Goal: Task Accomplishment & Management: Manage account settings

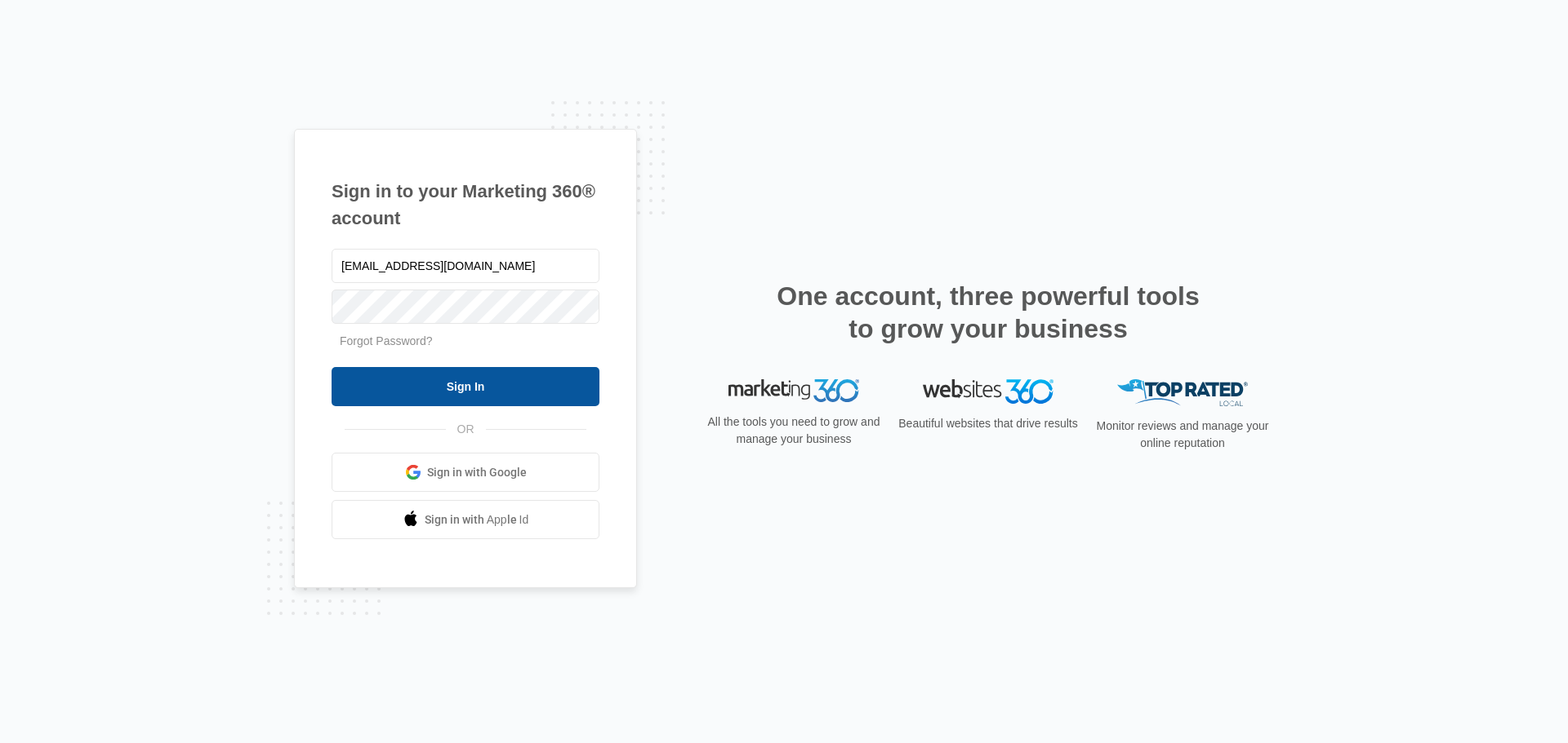
click at [495, 383] on input "Sign In" at bounding box center [466, 387] width 268 height 39
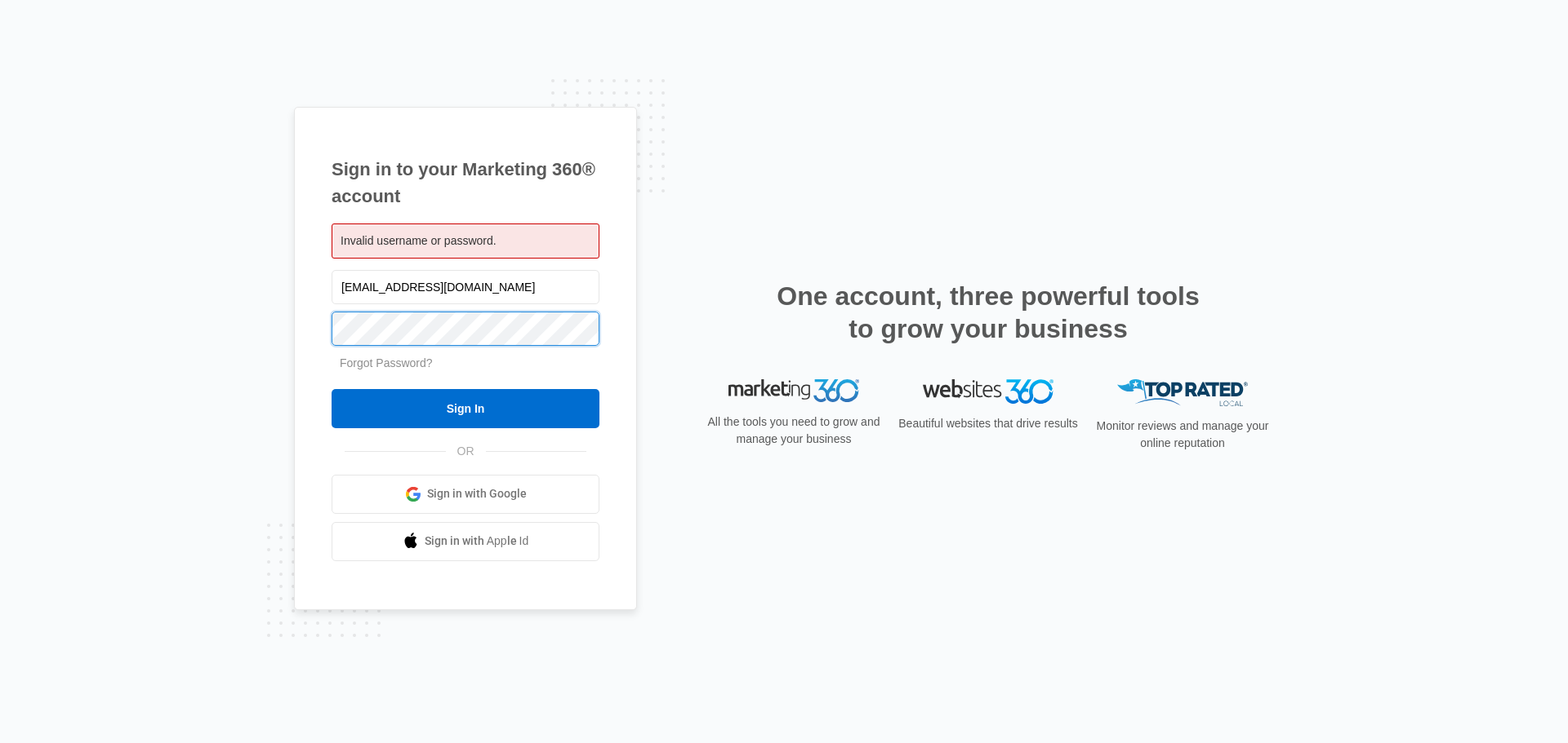
click at [497, 345] on body "Sign in to your Marketing 360® account Invalid username or password. augusta.ti…" at bounding box center [784, 372] width 1568 height 743
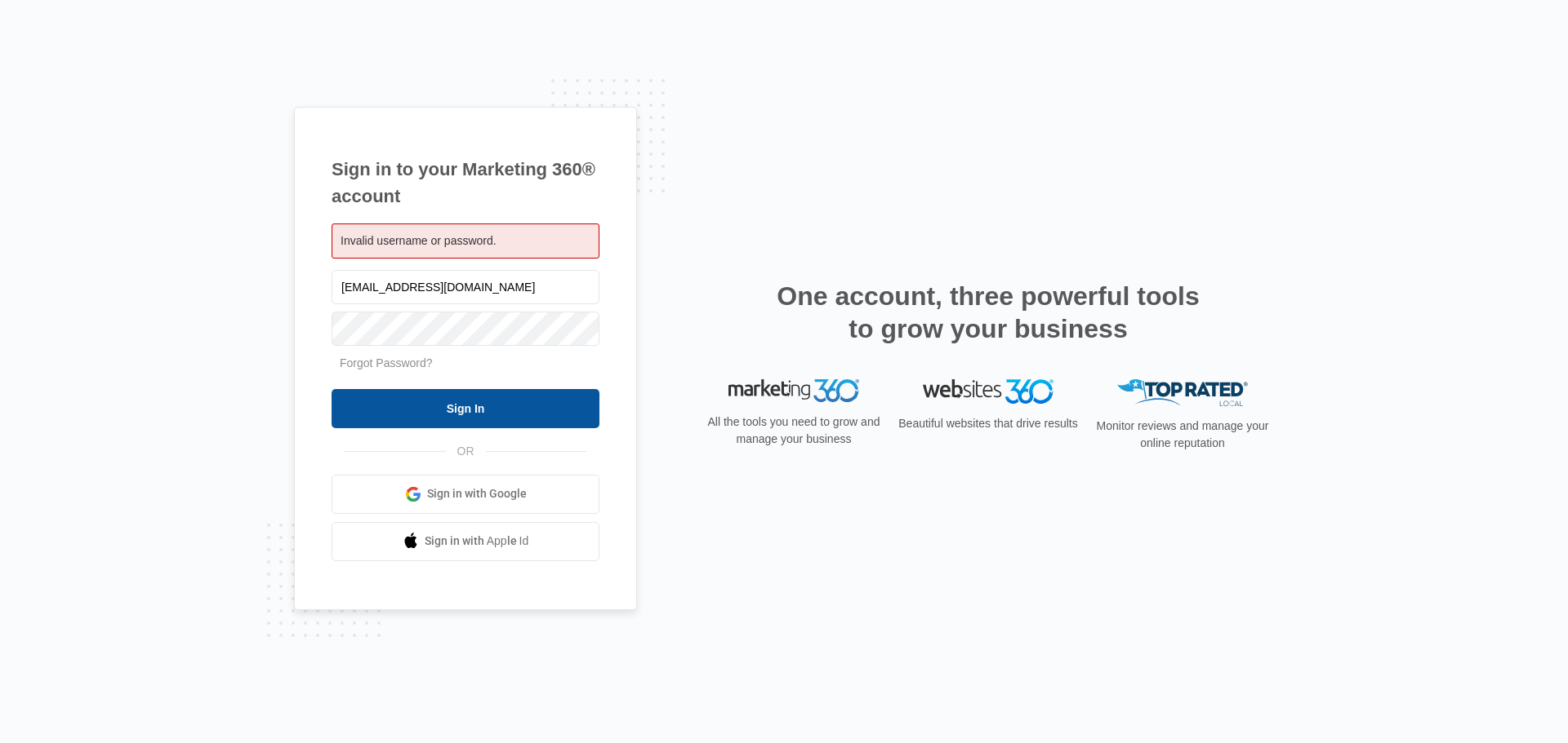
click at [365, 415] on input "Sign In" at bounding box center [466, 409] width 268 height 39
click at [705, 387] on div "All the tools you need to grow and manage your business" at bounding box center [794, 421] width 183 height 84
click at [395, 366] on link "Forgot Password?" at bounding box center [385, 363] width 93 height 13
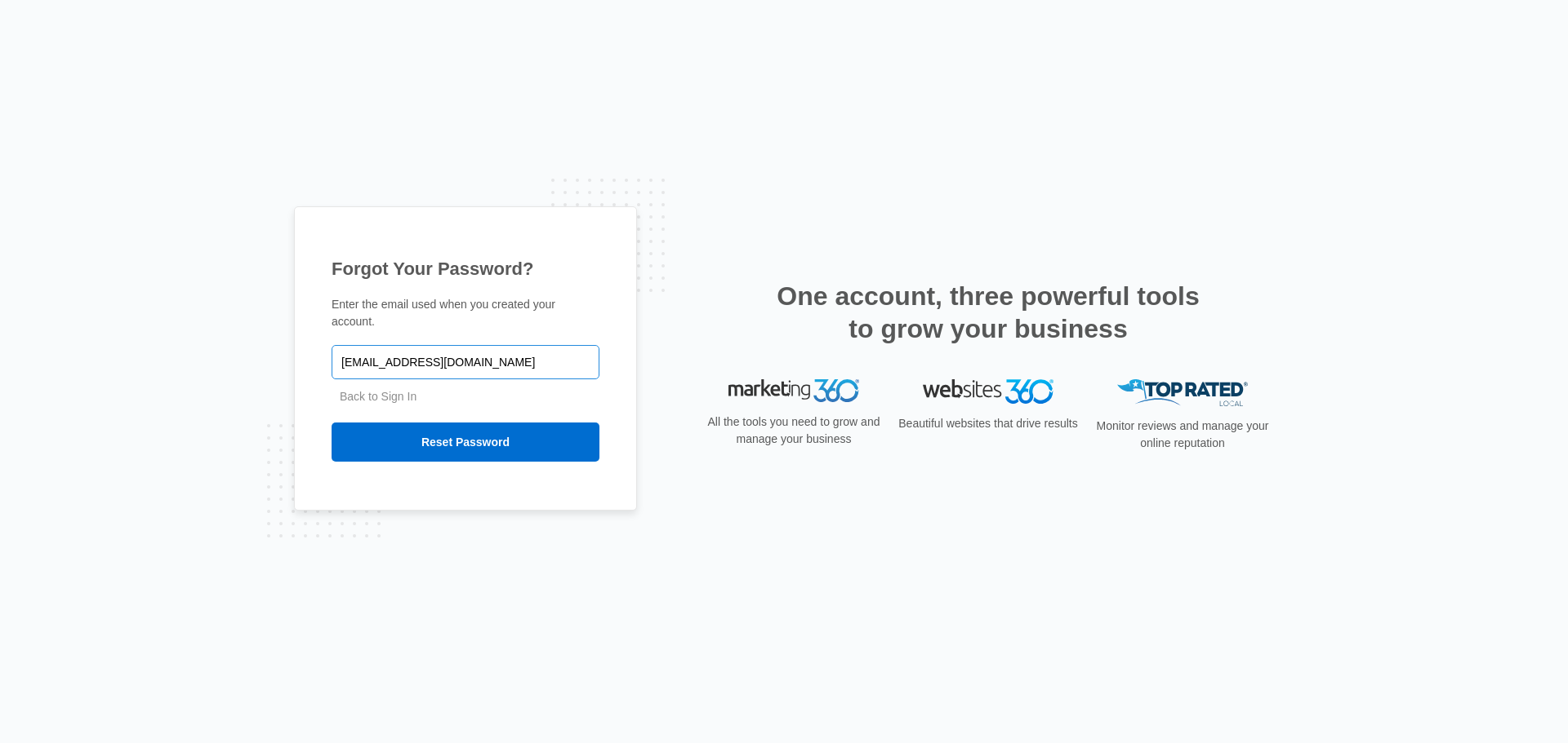
type input "[EMAIL_ADDRESS][DOMAIN_NAME]"
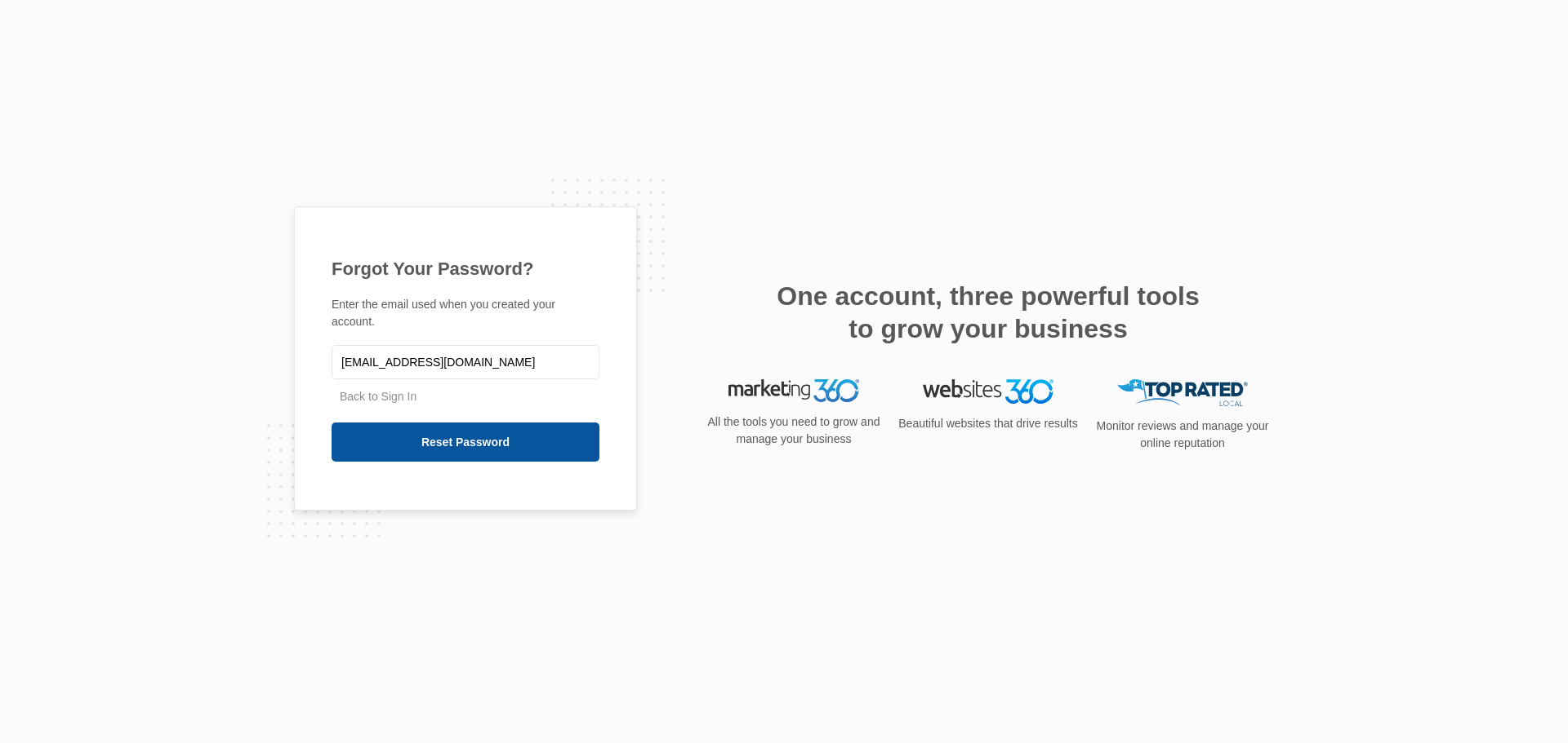
click at [428, 433] on input "Reset Password" at bounding box center [466, 442] width 268 height 39
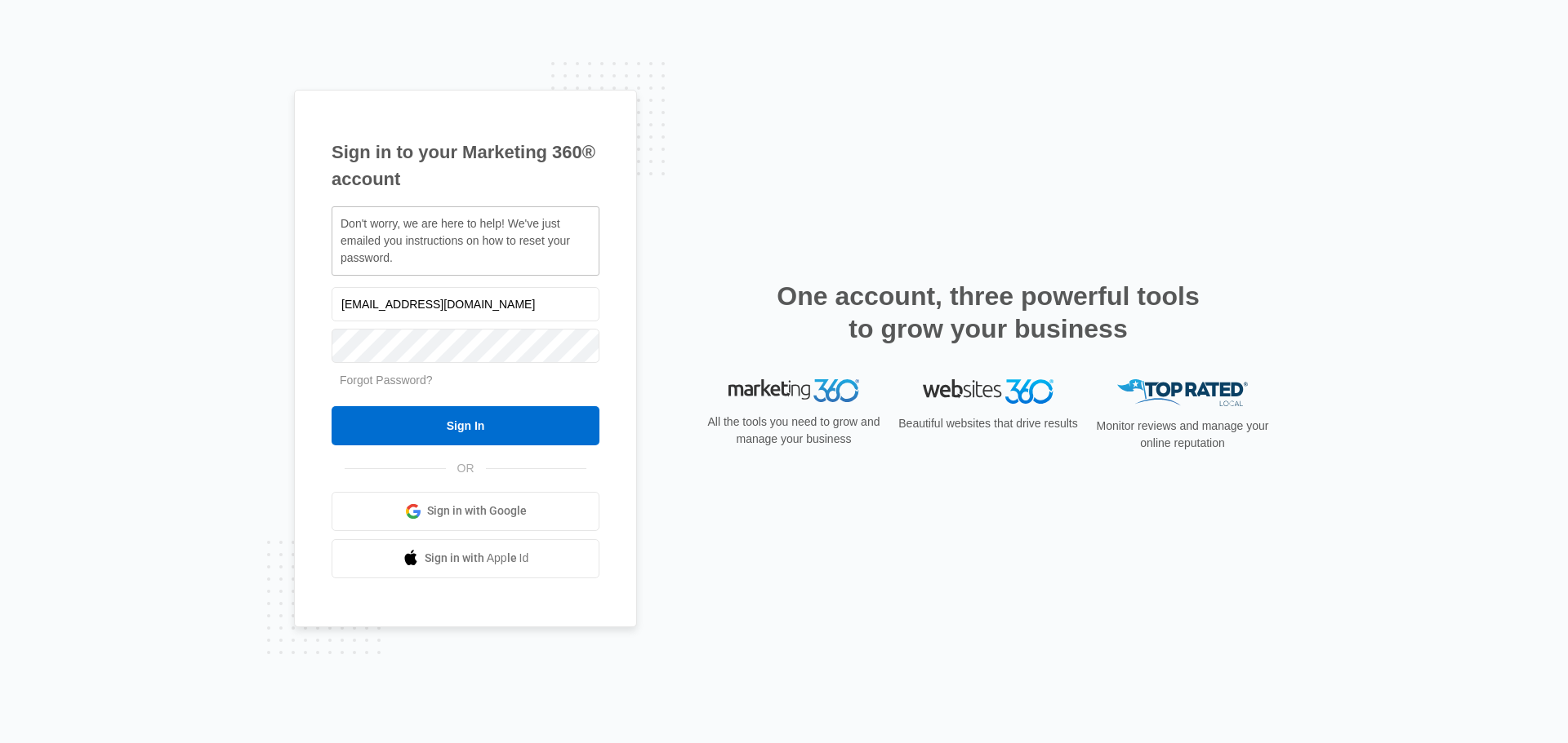
type input "[EMAIL_ADDRESS][DOMAIN_NAME]"
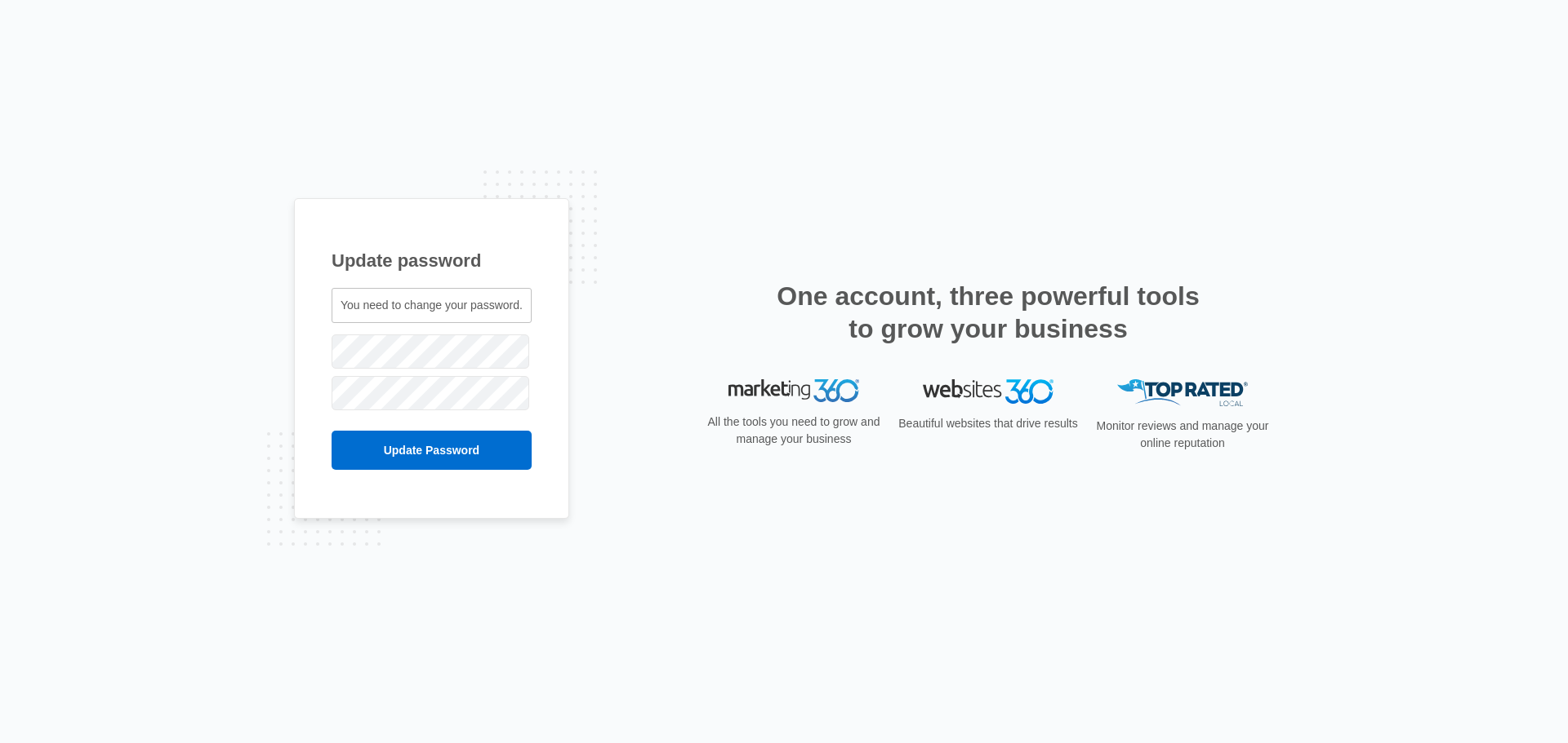
click at [606, 280] on div "Update password You need to change your password. augusta.tinakreger@gmail.com" at bounding box center [784, 372] width 980 height 347
click at [633, 398] on div "Update password You need to change your password. augusta.tinakreger@gmail.com" at bounding box center [784, 372] width 980 height 347
click at [437, 456] on input "Update Password" at bounding box center [431, 451] width 200 height 39
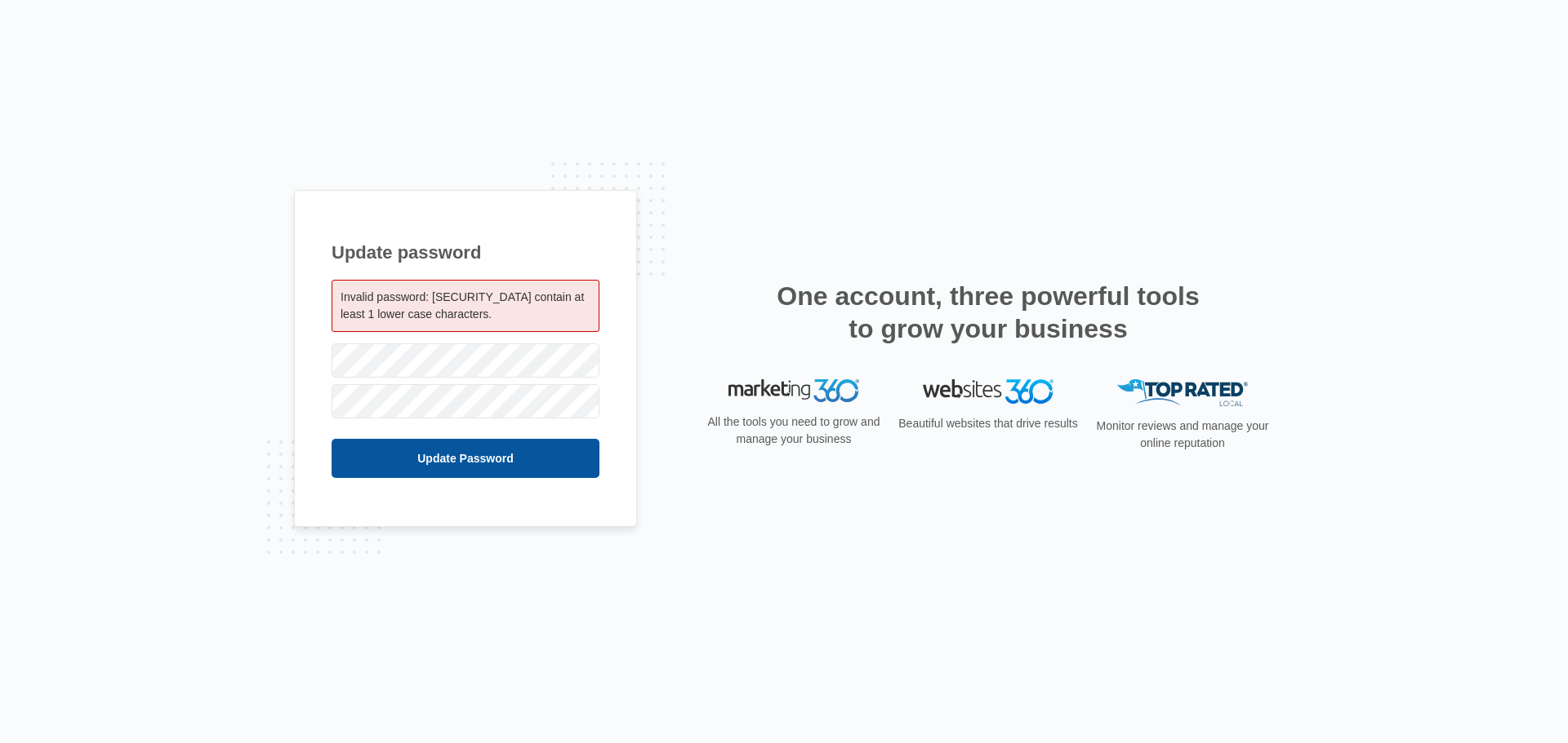
click at [437, 453] on input "Update Password" at bounding box center [466, 458] width 268 height 39
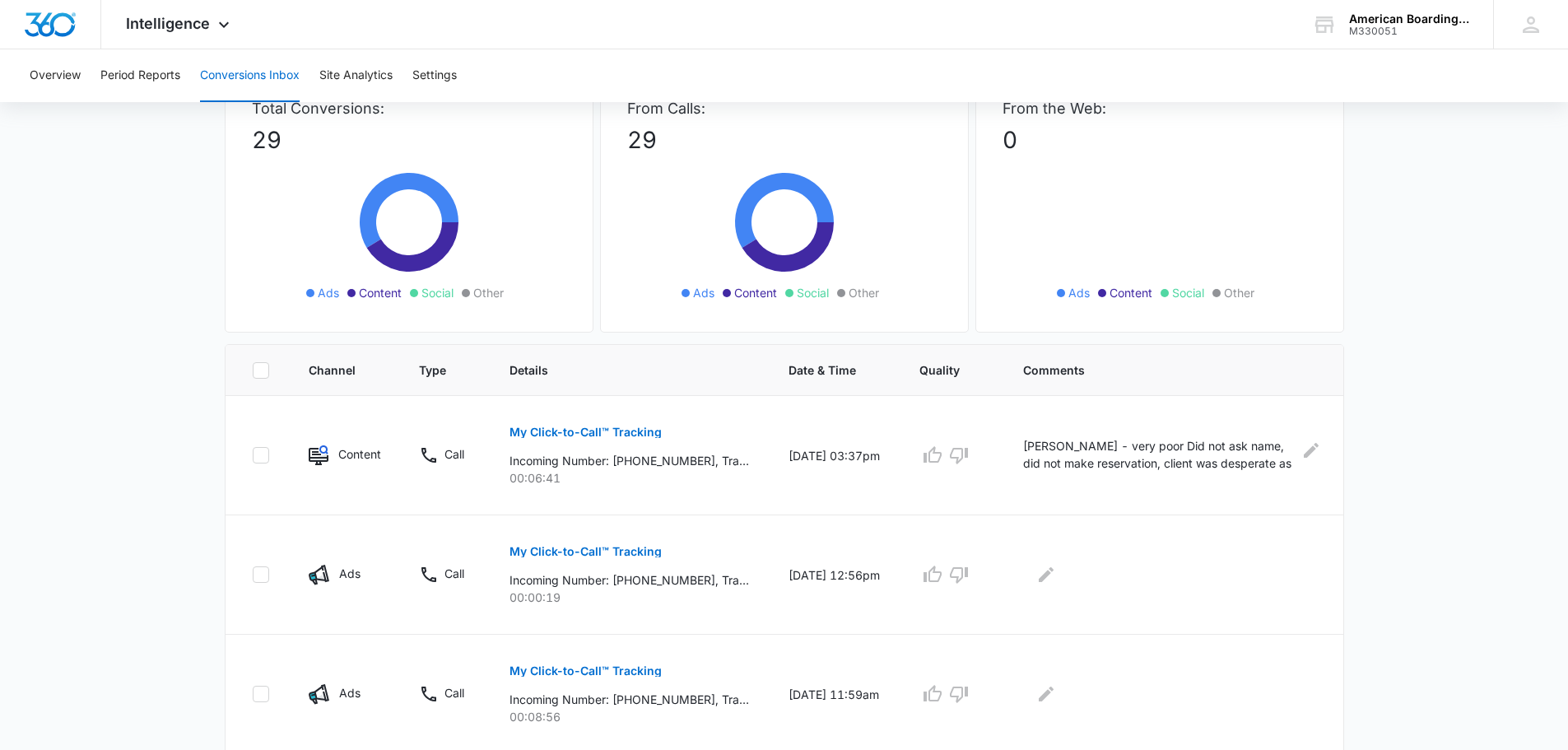
scroll to position [121, 0]
click at [567, 434] on p "My Click-to-Call™ Tracking" at bounding box center [585, 433] width 152 height 11
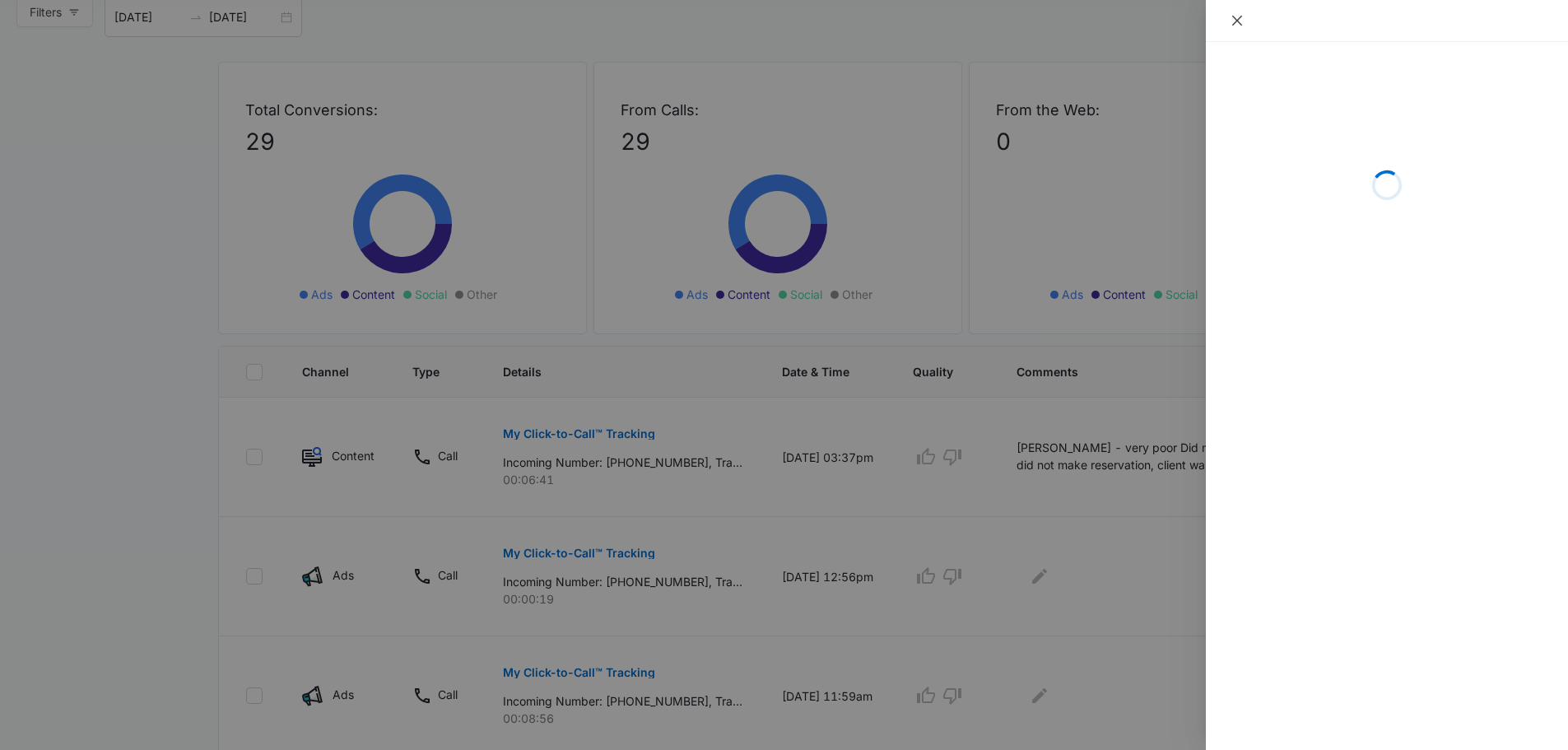
click at [1240, 26] on icon "close" at bounding box center [1237, 20] width 13 height 13
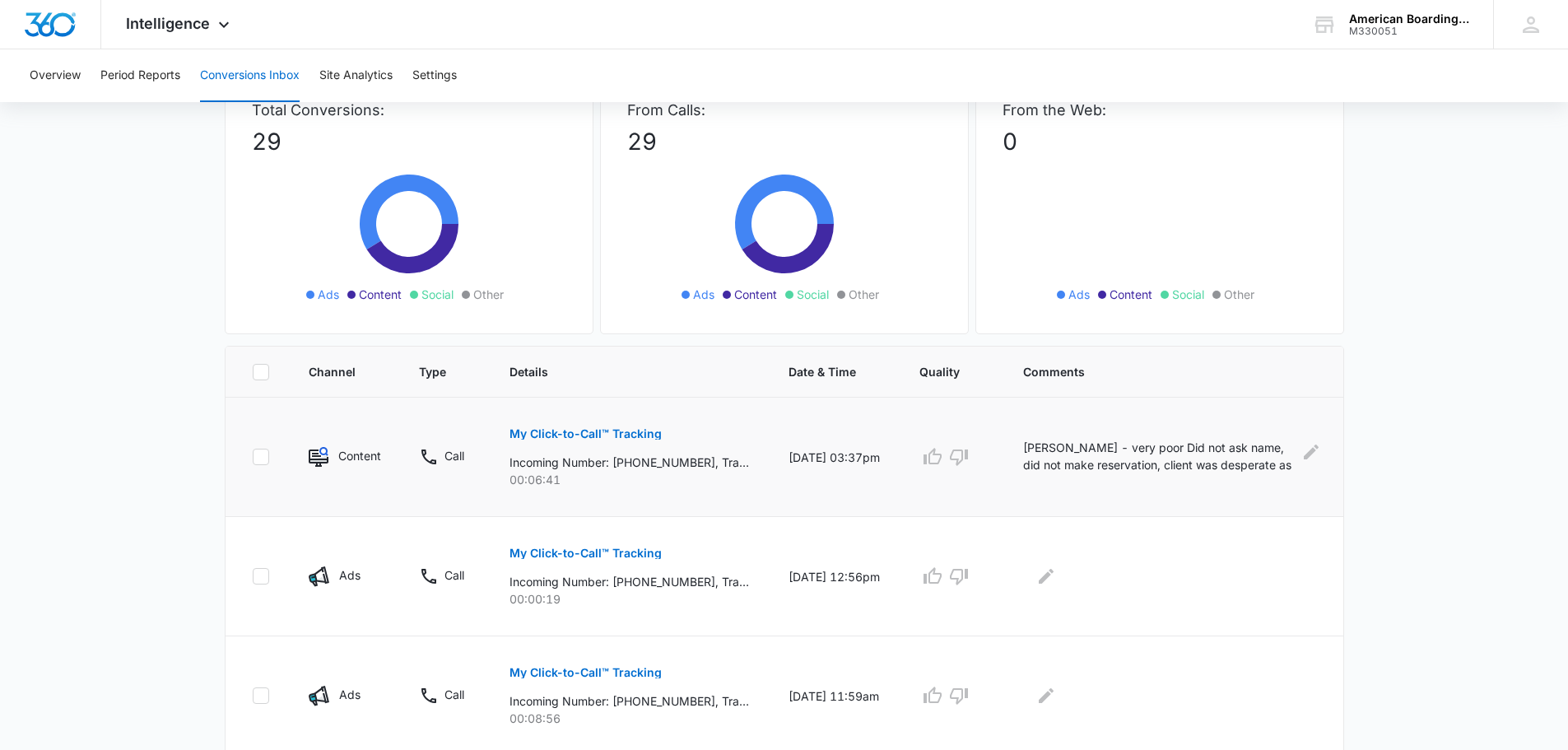
click at [607, 434] on p "My Click-to-Call™ Tracking" at bounding box center [585, 433] width 152 height 11
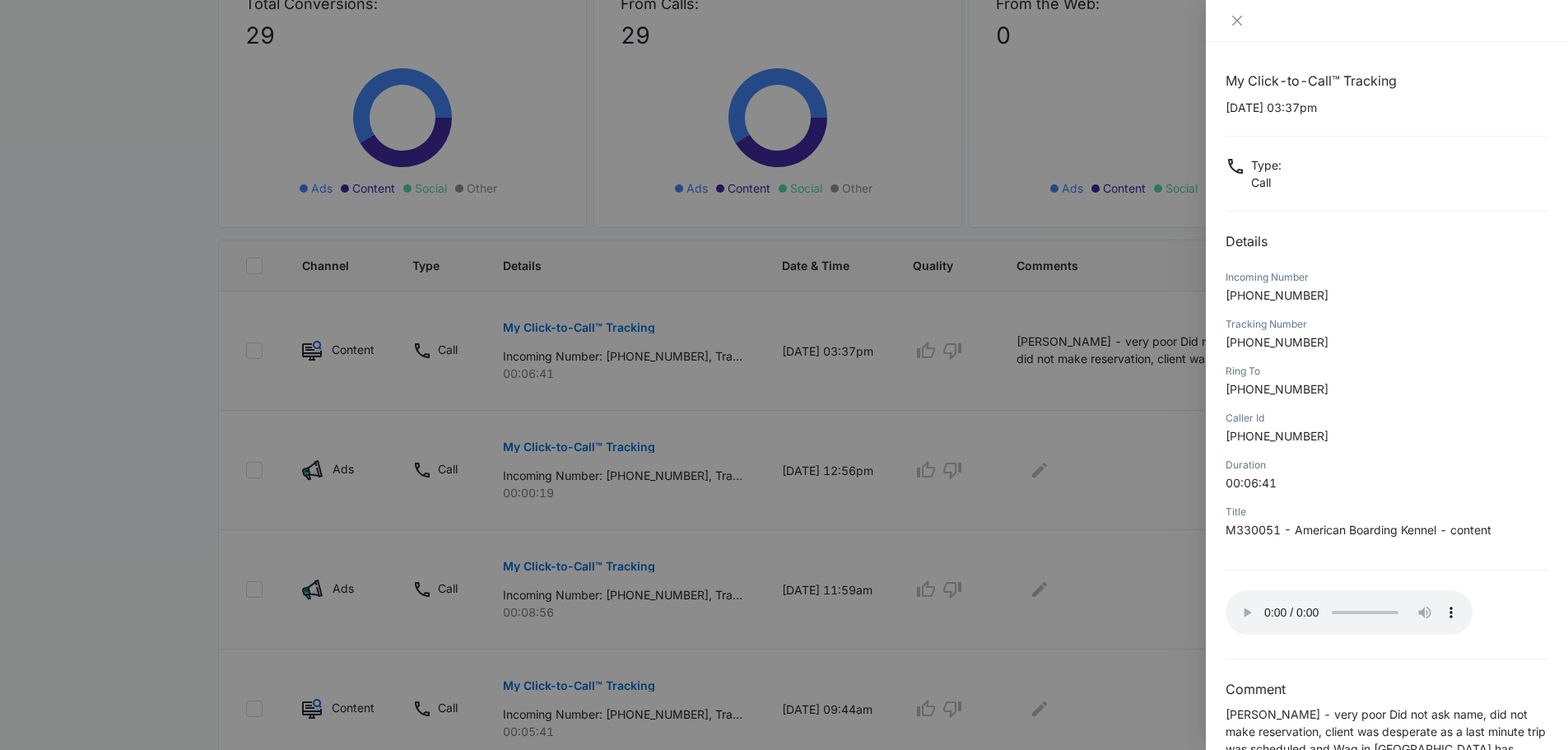
scroll to position [73, 0]
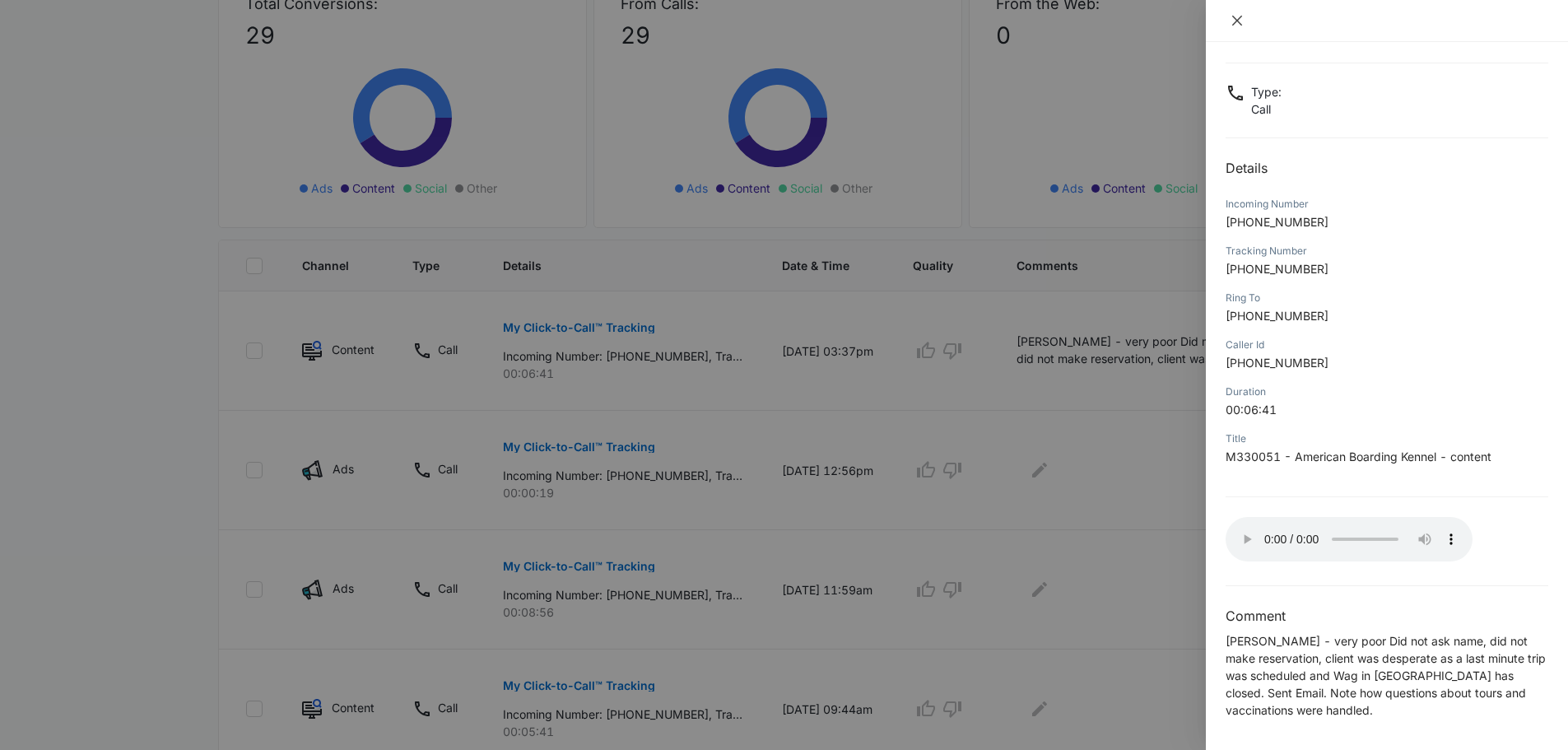
click at [1234, 16] on icon "close" at bounding box center [1237, 20] width 9 height 9
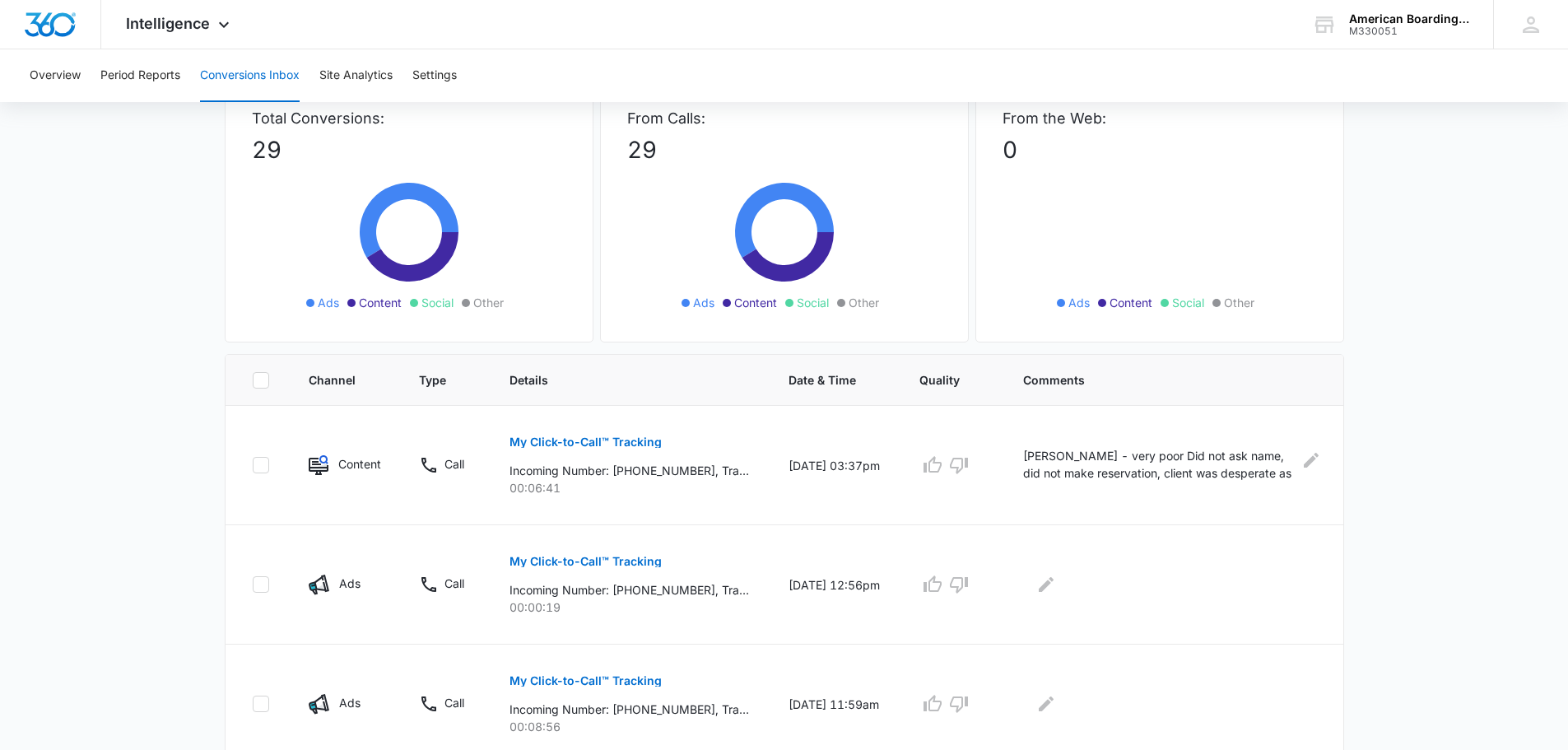
scroll to position [110, 0]
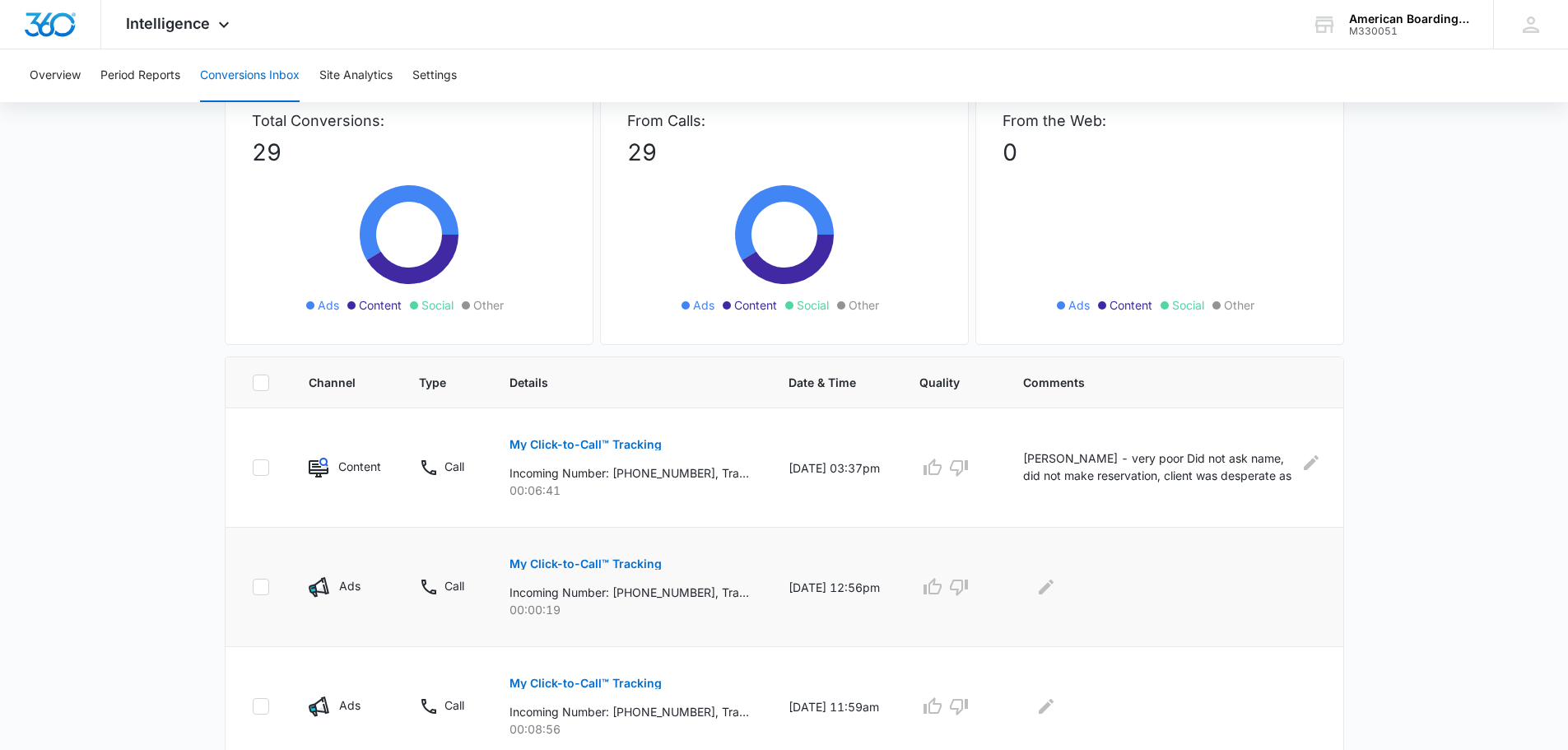
click at [602, 561] on p "My Click-to-Call™ Tracking" at bounding box center [585, 563] width 152 height 11
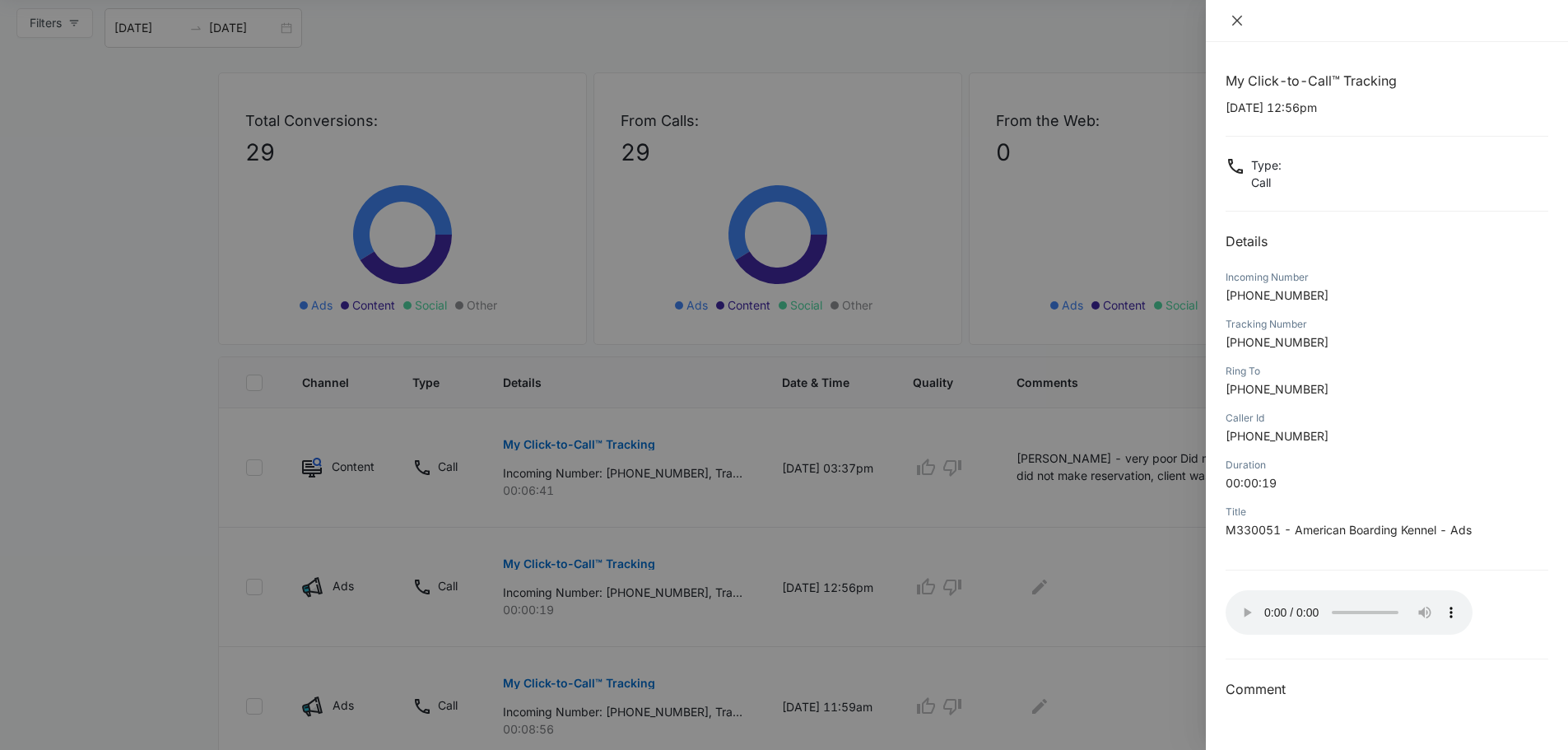
click at [1237, 23] on icon "close" at bounding box center [1237, 20] width 13 height 13
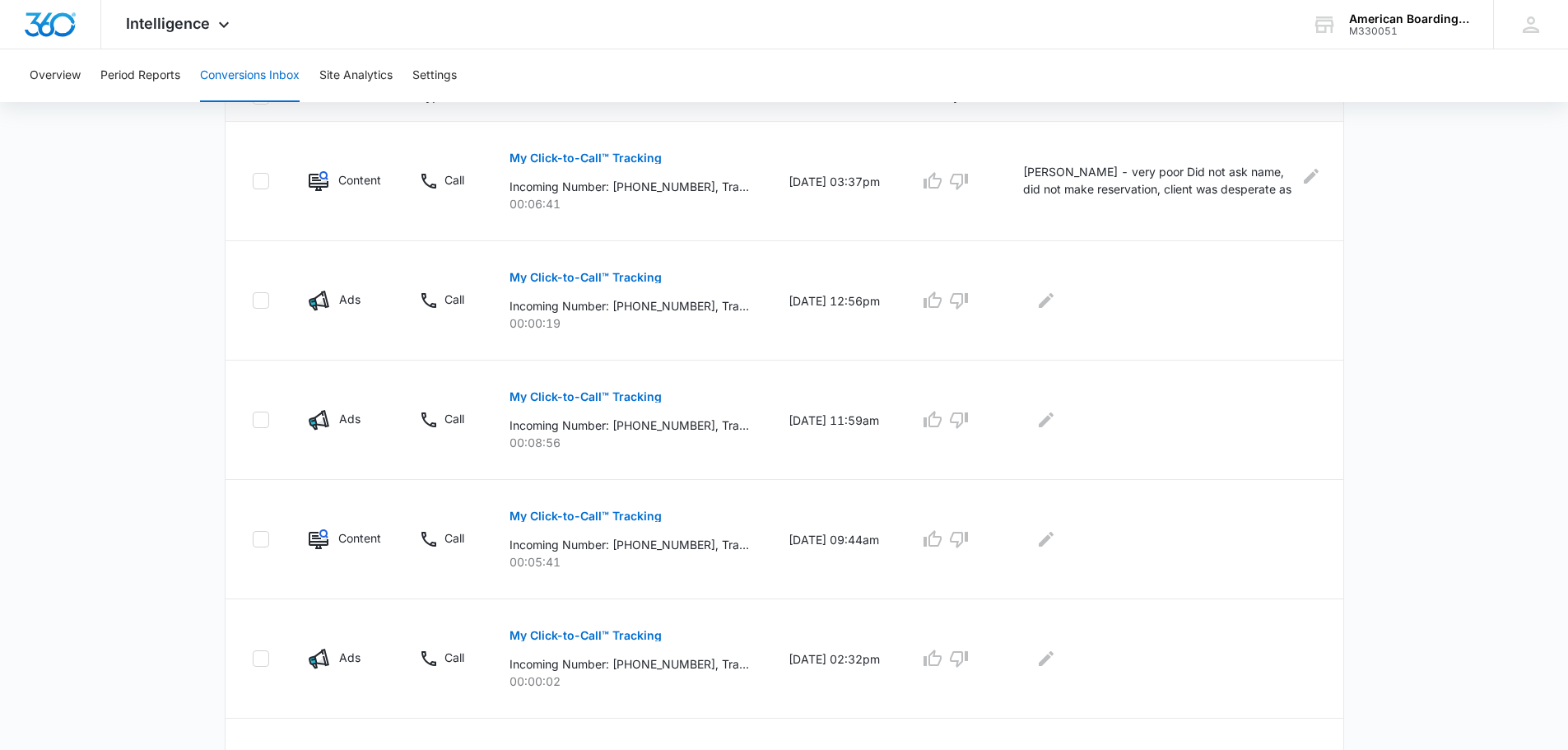
scroll to position [411, 0]
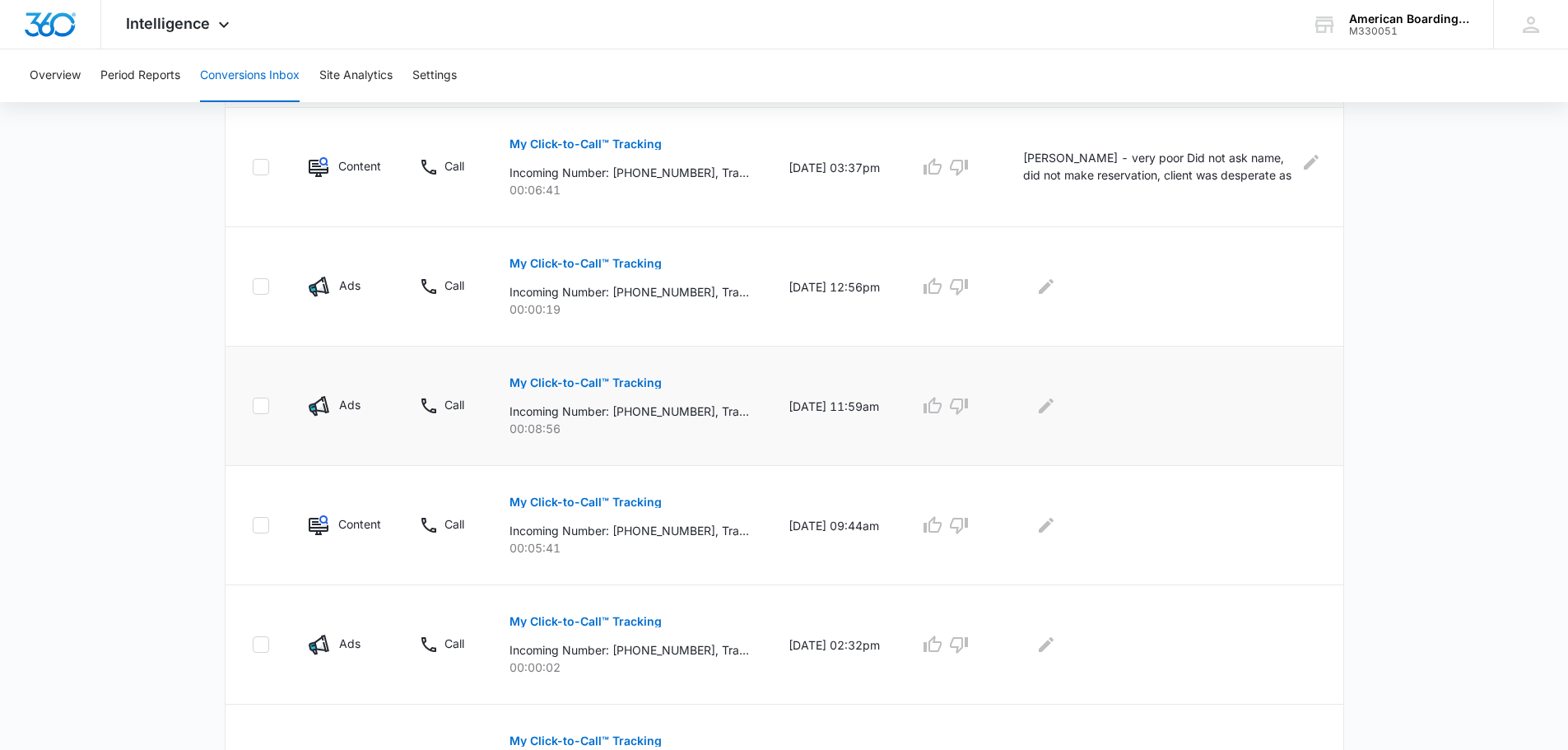
click at [601, 383] on p "My Click-to-Call™ Tracking" at bounding box center [585, 383] width 152 height 11
